Goal: Use online tool/utility: Utilize a website feature to perform a specific function

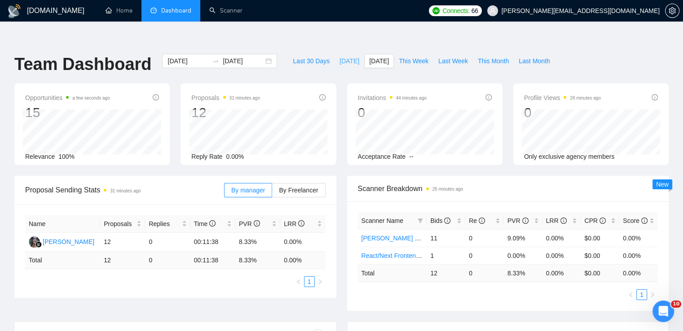
click at [339, 56] on span "Today" at bounding box center [349, 61] width 20 height 10
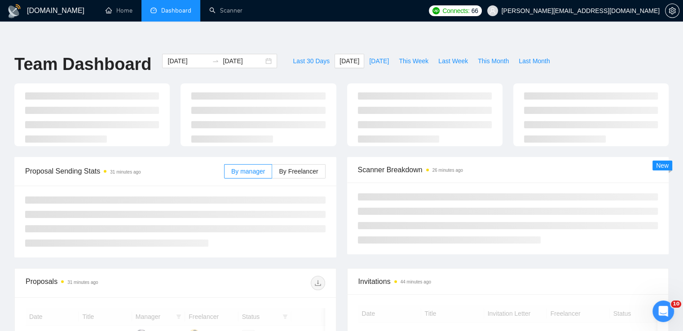
type input "2025-09-26"
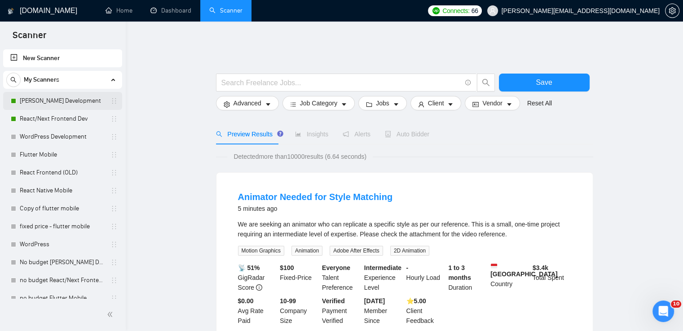
click at [65, 98] on link "[PERSON_NAME] Development" at bounding box center [62, 101] width 85 height 18
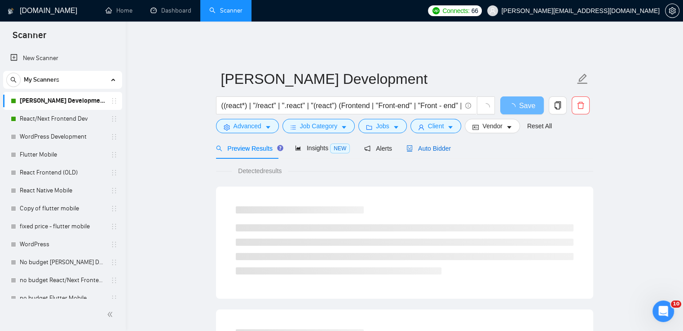
click at [429, 145] on span "Auto Bidder" at bounding box center [428, 148] width 44 height 7
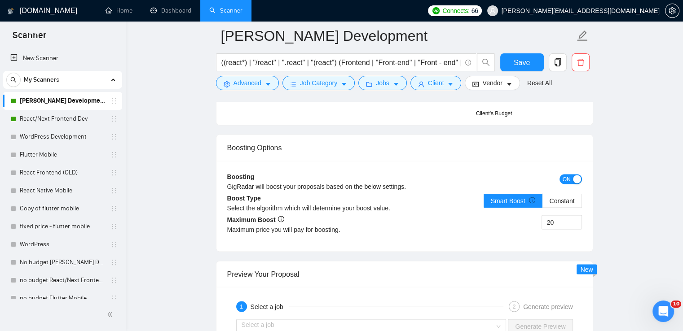
scroll to position [1571, 0]
